Goal: Transaction & Acquisition: Purchase product/service

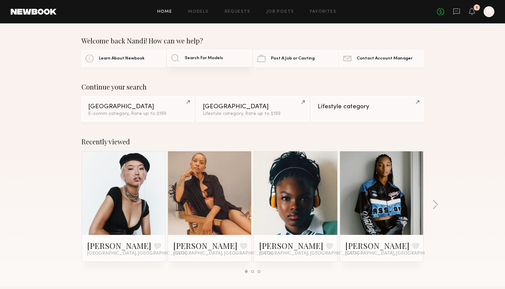
click at [208, 58] on span "Search For Models" at bounding box center [204, 58] width 38 height 4
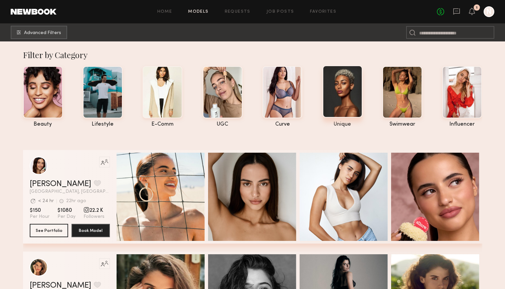
click at [298, 96] on div at bounding box center [343, 91] width 40 height 52
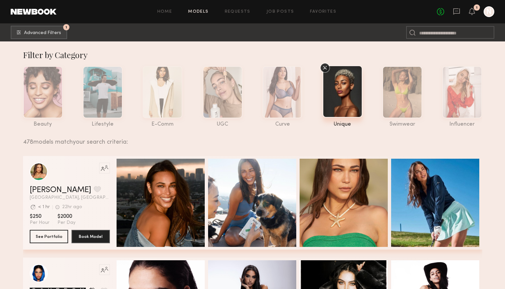
click at [25, 23] on header "Home Models Requests Job Posts Favorites Sign Out No fees up to $5,000 1 N" at bounding box center [252, 11] width 505 height 23
click at [25, 33] on span "Advanced Filters" at bounding box center [42, 32] width 37 height 5
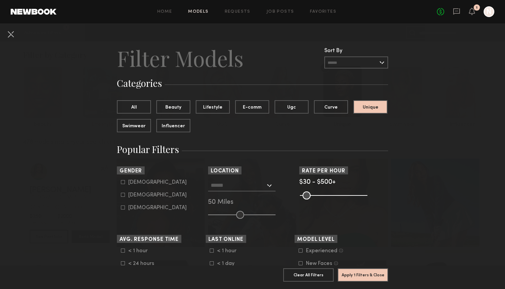
click at [138, 193] on div "[DEMOGRAPHIC_DATA]" at bounding box center [157, 195] width 58 height 4
type input "**"
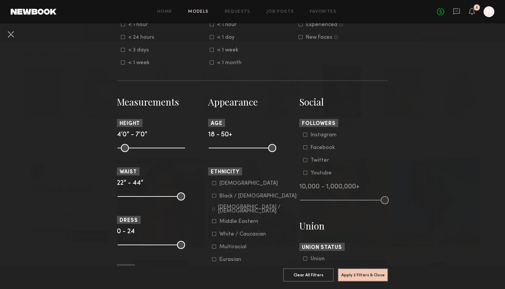
scroll to position [227, 0]
drag, startPoint x: 270, startPoint y: 150, endPoint x: 234, endPoint y: 148, distance: 35.8
type input "**"
click at [234, 148] on input "range" at bounding box center [242, 147] width 67 height 8
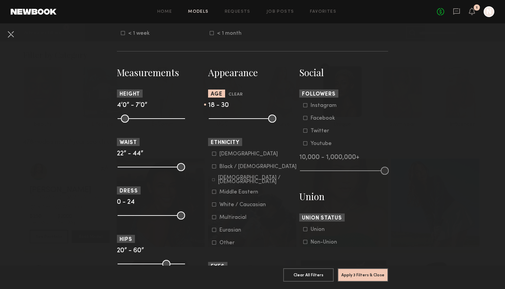
scroll to position [259, 0]
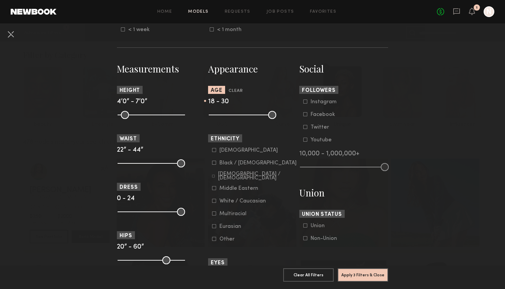
click at [233, 162] on div "Black / [DEMOGRAPHIC_DATA]" at bounding box center [257, 163] width 77 height 4
click at [298, 269] on button "Apply 4 Filters & Close" at bounding box center [363, 274] width 50 height 13
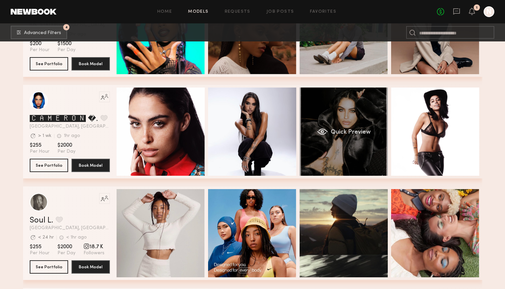
click at [298, 122] on div "Quick Preview" at bounding box center [343, 131] width 88 height 88
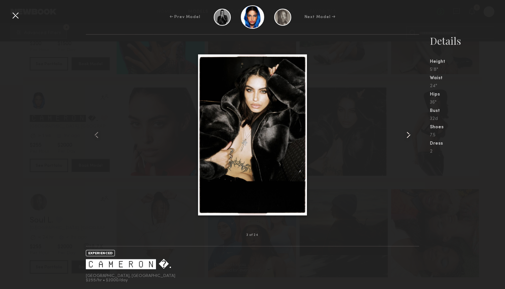
click at [298, 131] on common-icon at bounding box center [408, 135] width 11 height 11
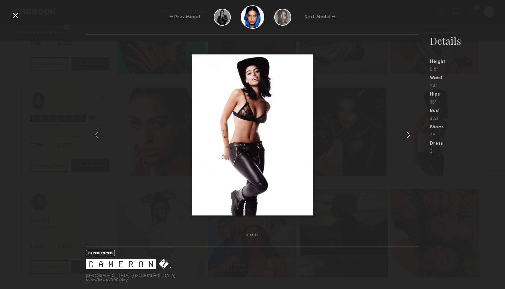
click at [298, 131] on common-icon at bounding box center [408, 135] width 11 height 11
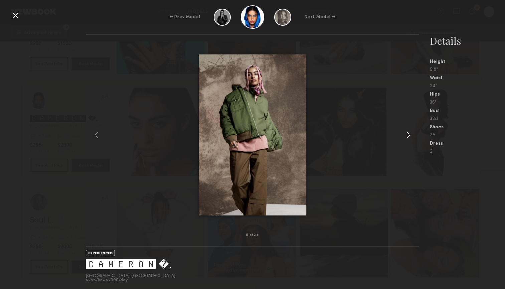
click at [298, 131] on common-icon at bounding box center [408, 135] width 11 height 11
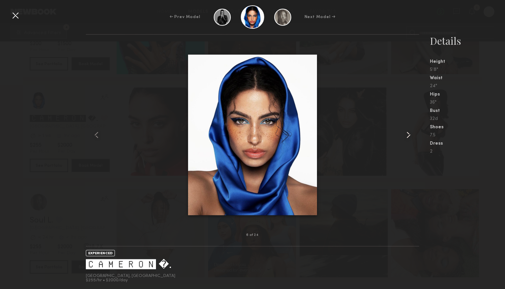
click at [298, 131] on common-icon at bounding box center [408, 135] width 11 height 11
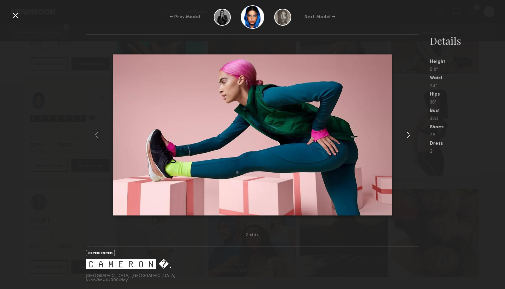
click at [298, 131] on common-icon at bounding box center [408, 135] width 11 height 11
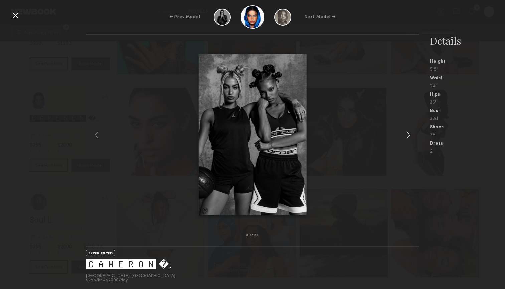
click at [298, 131] on common-icon at bounding box center [408, 135] width 11 height 11
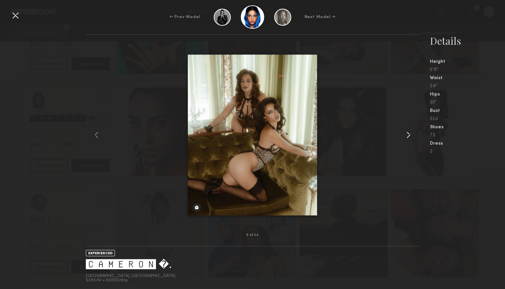
click at [298, 131] on common-icon at bounding box center [408, 135] width 11 height 11
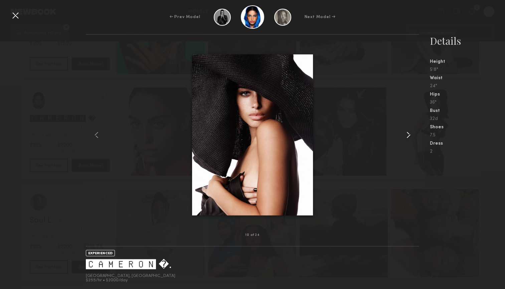
click at [298, 131] on common-icon at bounding box center [408, 135] width 11 height 11
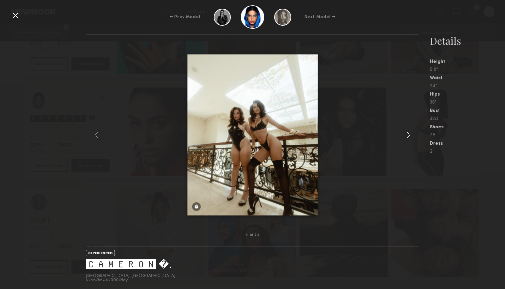
click at [298, 131] on common-icon at bounding box center [408, 135] width 11 height 11
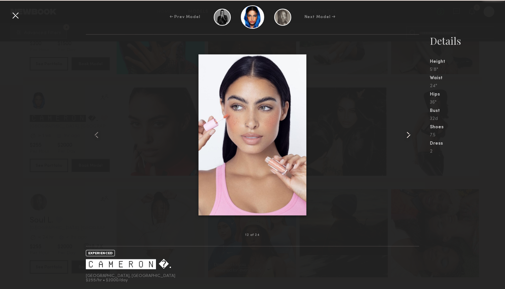
click at [298, 131] on common-icon at bounding box center [408, 135] width 11 height 11
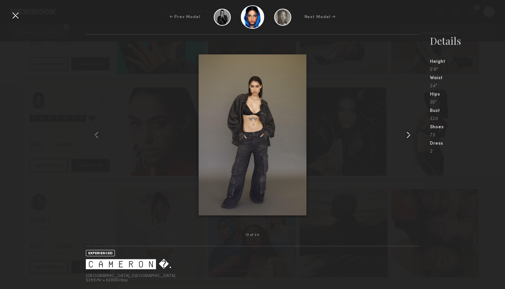
click at [298, 131] on common-icon at bounding box center [408, 135] width 11 height 11
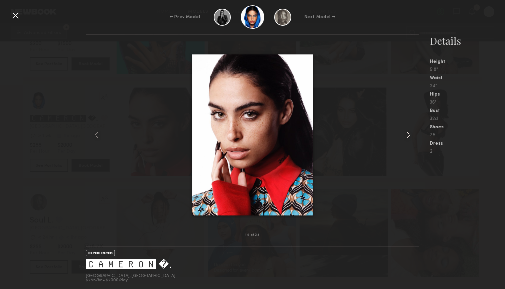
click at [298, 131] on common-icon at bounding box center [408, 135] width 11 height 11
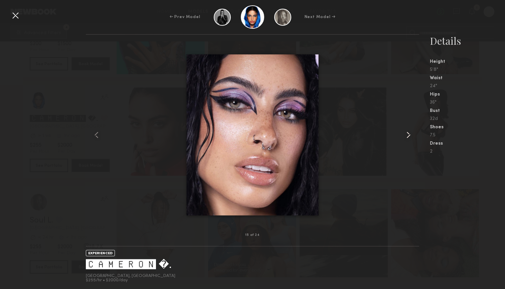
click at [298, 131] on common-icon at bounding box center [408, 135] width 11 height 11
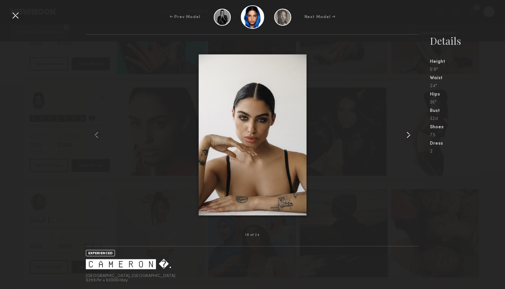
click at [298, 135] on common-icon at bounding box center [408, 135] width 11 height 11
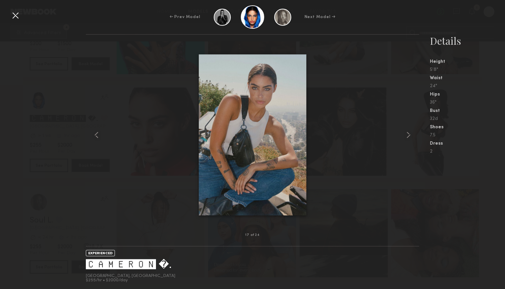
click at [298, 258] on div "EXPERIENCED 🅲🅰🅼🅴🆁🅾🅽 �. [GEOGRAPHIC_DATA], [GEOGRAPHIC_DATA] $255/hr • $2000/day" at bounding box center [252, 267] width 333 height 42
click at [13, 18] on div at bounding box center [15, 15] width 11 height 11
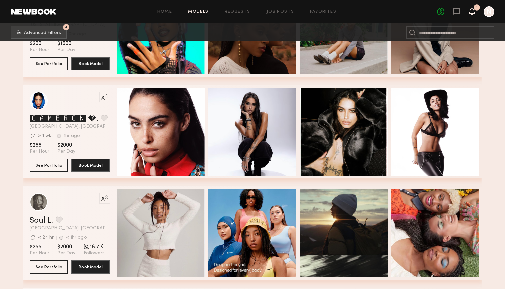
click at [298, 11] on icon at bounding box center [471, 11] width 5 height 5
